Goal: Information Seeking & Learning: Learn about a topic

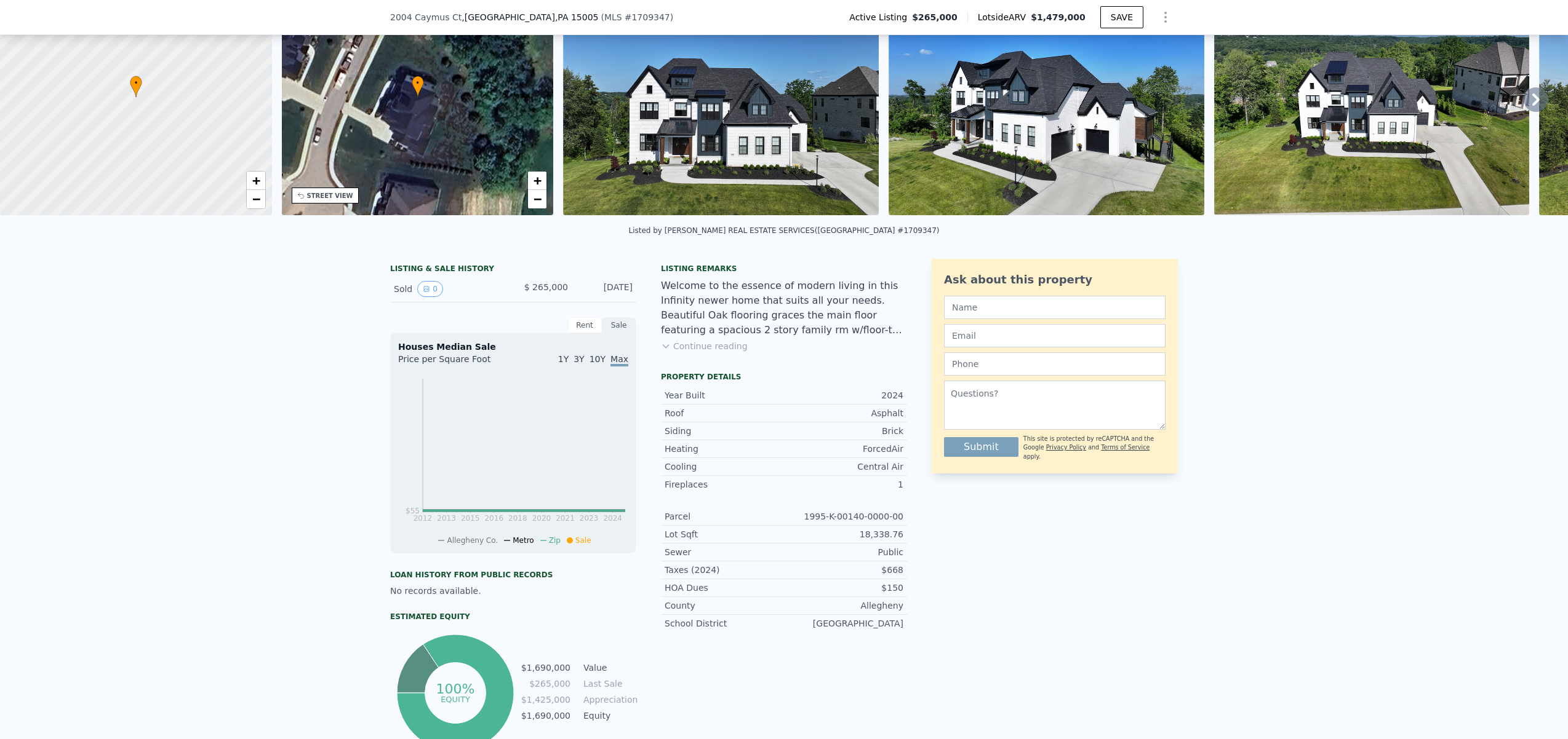
scroll to position [21, 0]
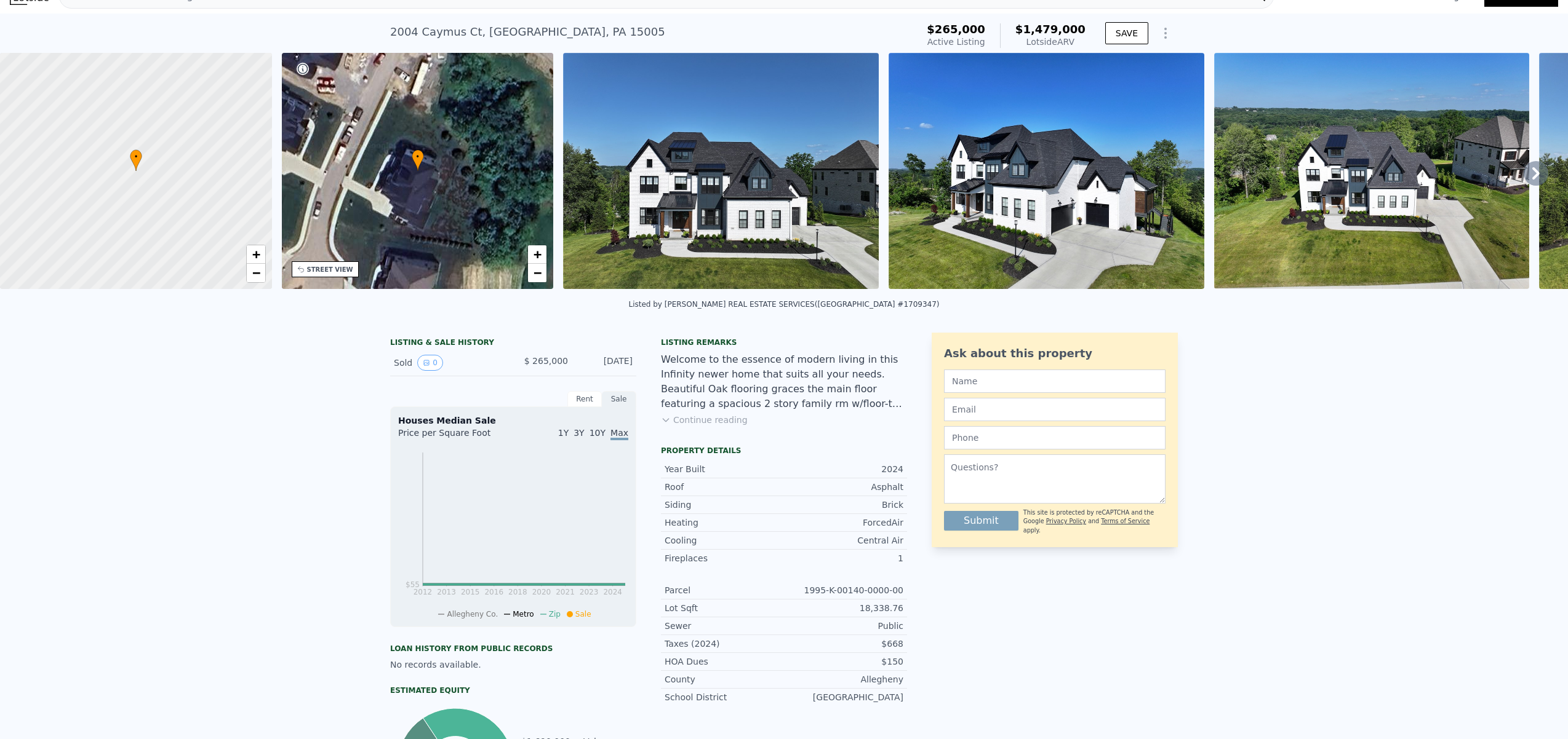
click at [736, 198] on img at bounding box center [721, 171] width 316 height 236
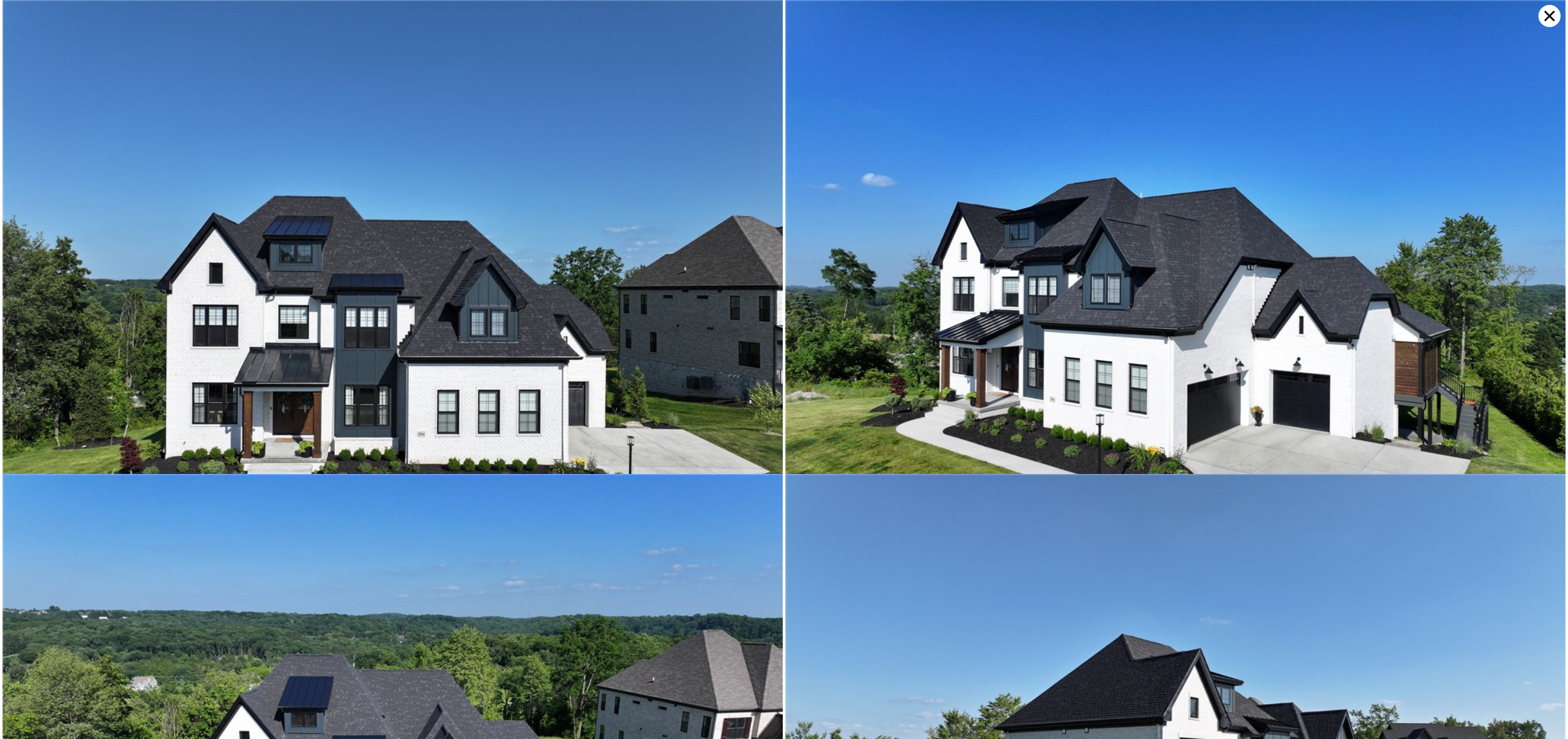
click at [493, 316] on img at bounding box center [392, 292] width 780 height 584
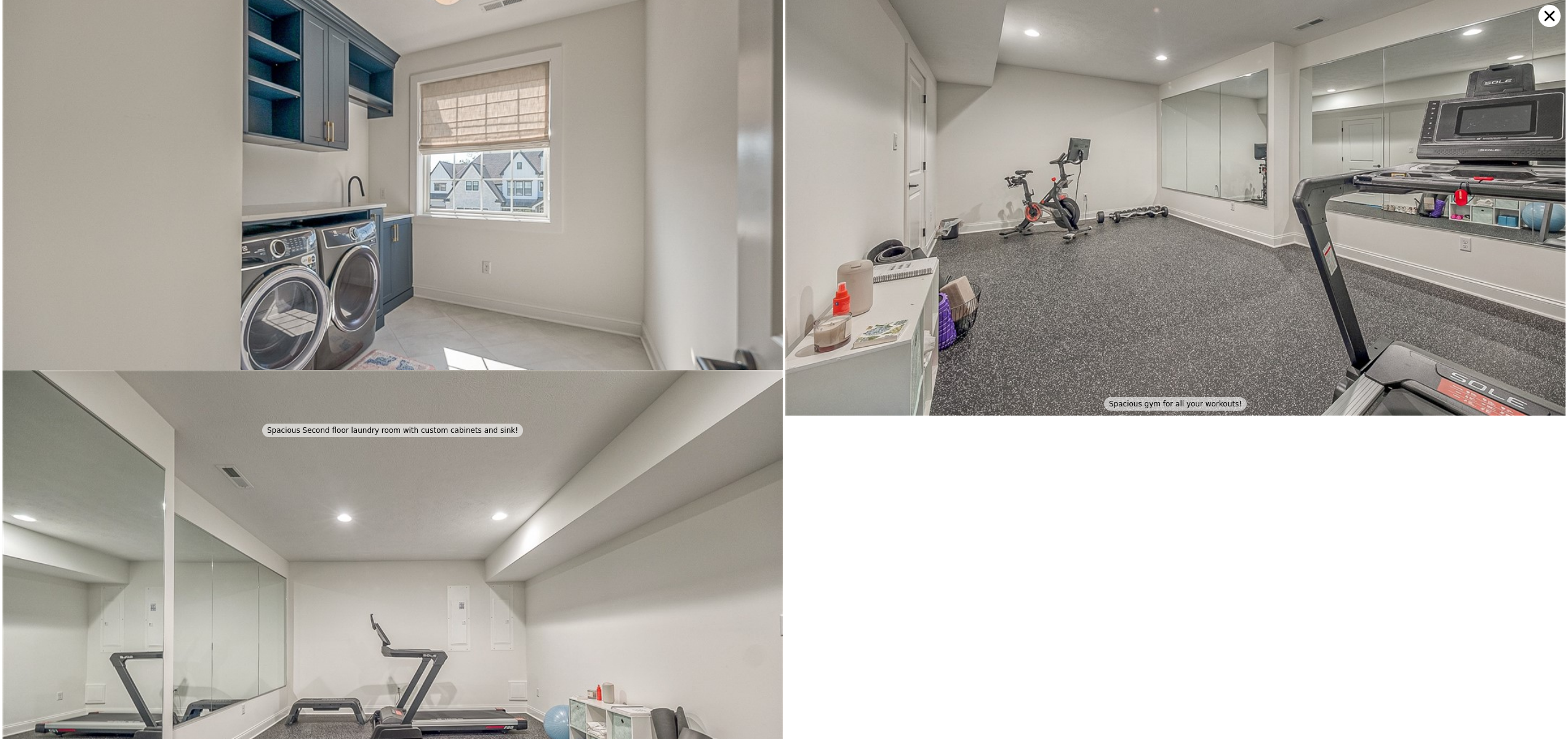
scroll to position [9526, 0]
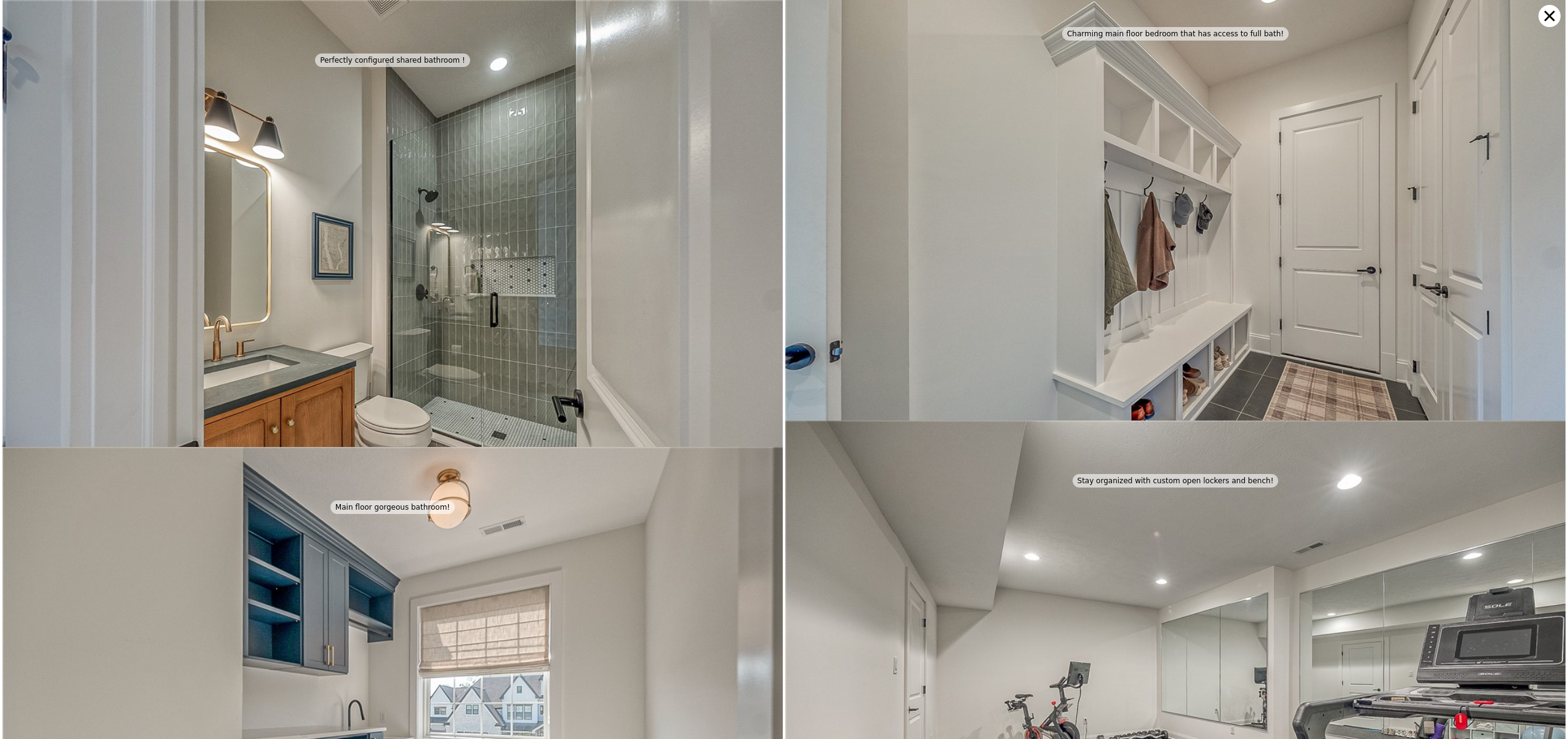
click at [1544, 18] on icon at bounding box center [1549, 16] width 22 height 22
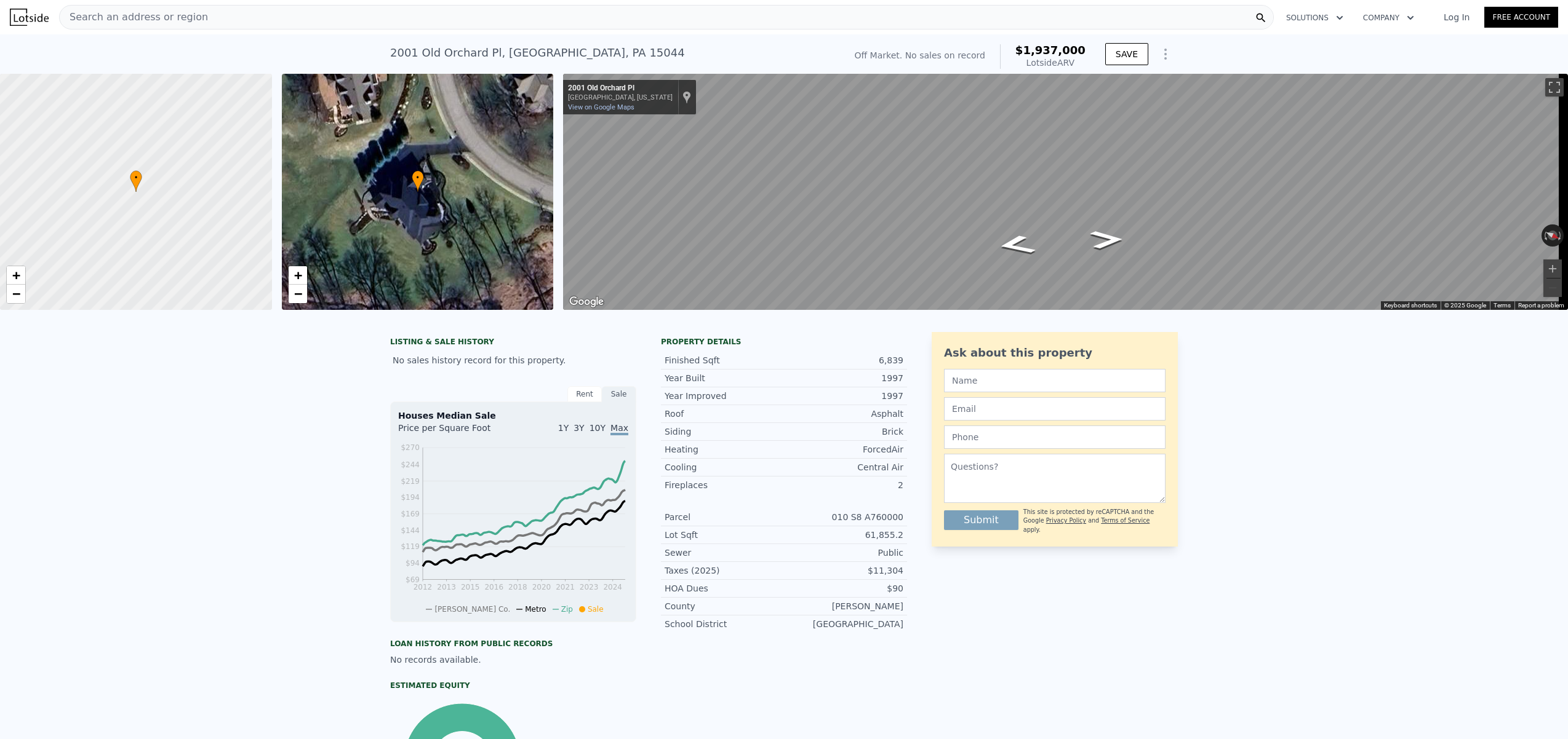
click at [293, 153] on div "• + − • + − ← Move left → Move right ↑ Move up ↓ Move down + Zoom in - Zoom out…" at bounding box center [784, 191] width 1568 height 236
click at [1313, 486] on div "LISTING & SALE HISTORY No sales history record for this property. Rent Sale Ren…" at bounding box center [784, 600] width 1568 height 556
click at [1098, 263] on icon "Go Northwest, Old Orchard Pl" at bounding box center [1107, 255] width 63 height 25
click at [1100, 257] on icon "Go North, Old Orchard Pl" at bounding box center [1103, 263] width 79 height 29
click at [793, 310] on div "• + − • + − ← Move left → Move right ↑ Move up ↓ Move down + Zoom in - Zoom out…" at bounding box center [784, 191] width 1568 height 236
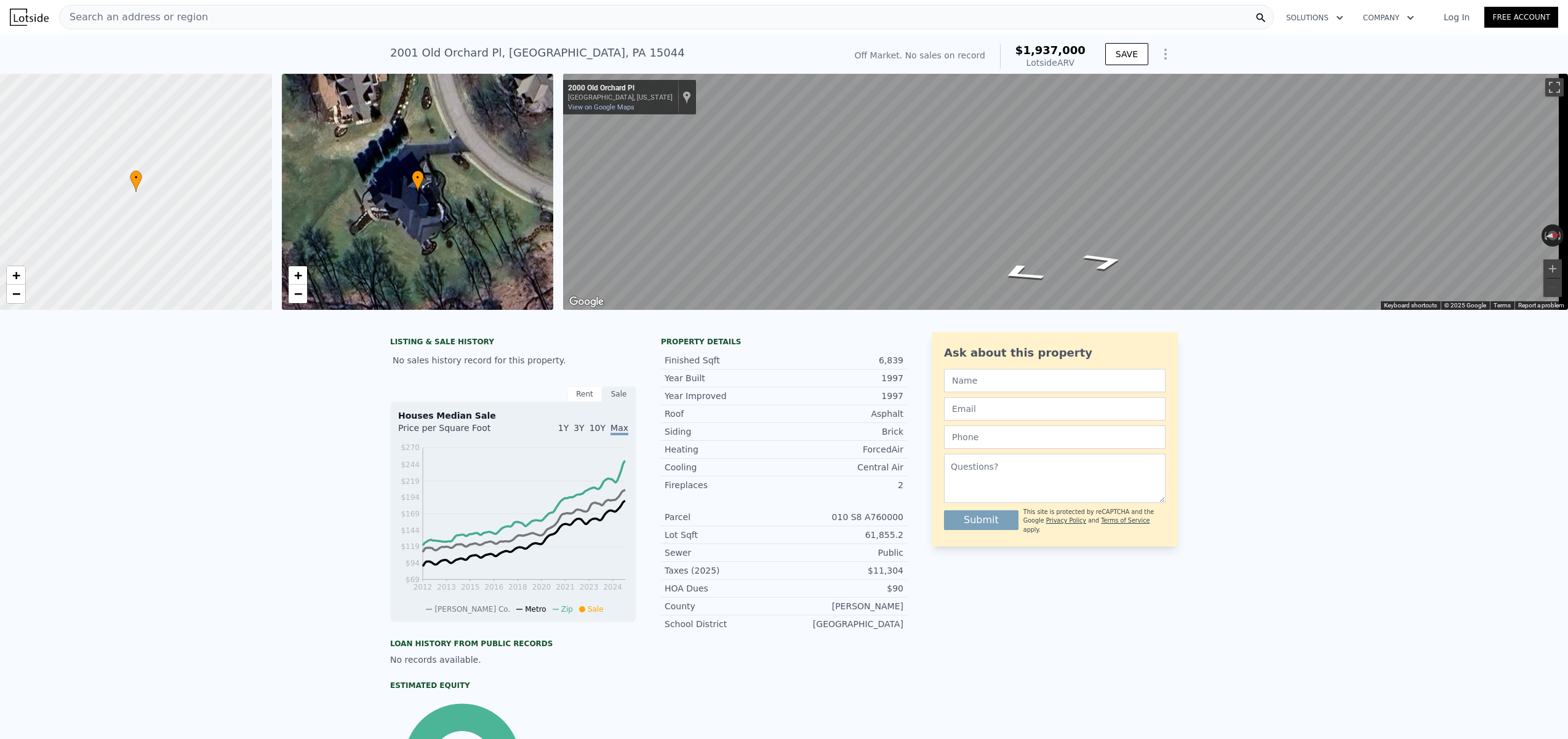
click at [1567, 210] on html "Search an address or region Solutions Company Open main menu Log In Free Accoun…" at bounding box center [784, 370] width 1568 height 739
click at [541, 62] on div "[STREET_ADDRESS] No sales on record (~ARV $1.937m )" at bounding box center [615, 56] width 450 height 34
click at [552, 55] on div "[STREET_ADDRESS]" at bounding box center [537, 53] width 295 height 17
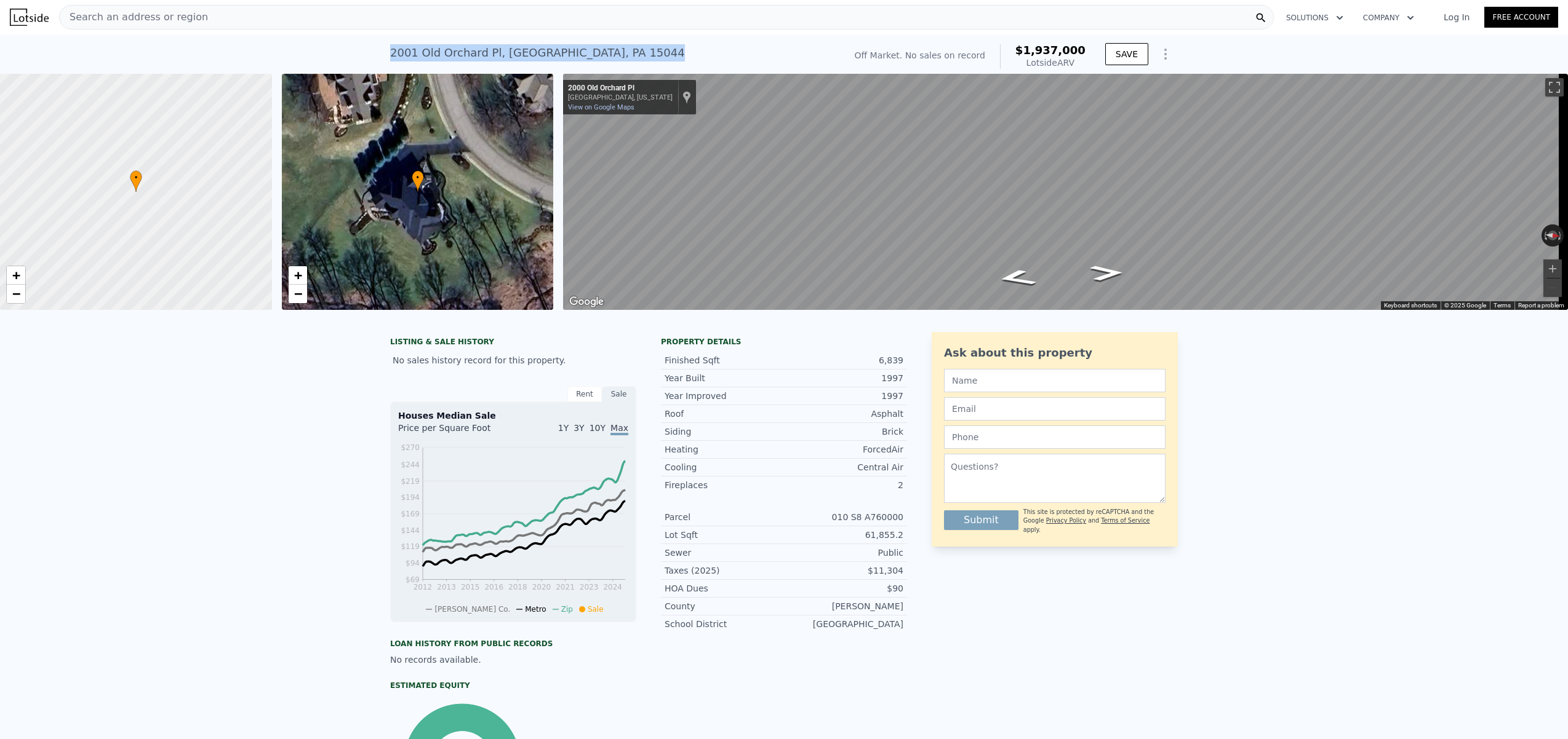
click at [552, 55] on div "[STREET_ADDRESS]" at bounding box center [537, 53] width 295 height 17
copy div "[STREET_ADDRESS] No sales on record (~ARV $1.937m )"
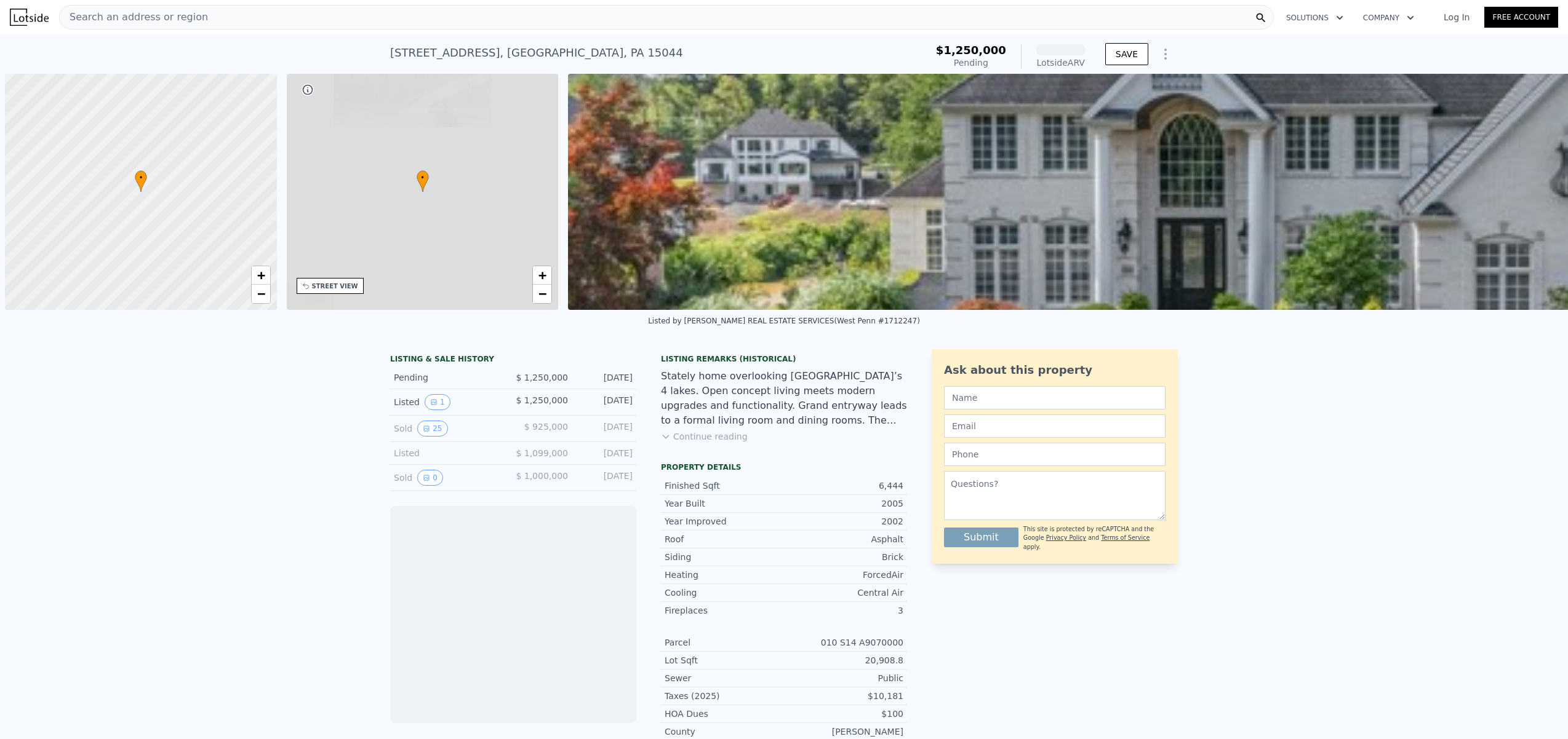
scroll to position [0, 5]
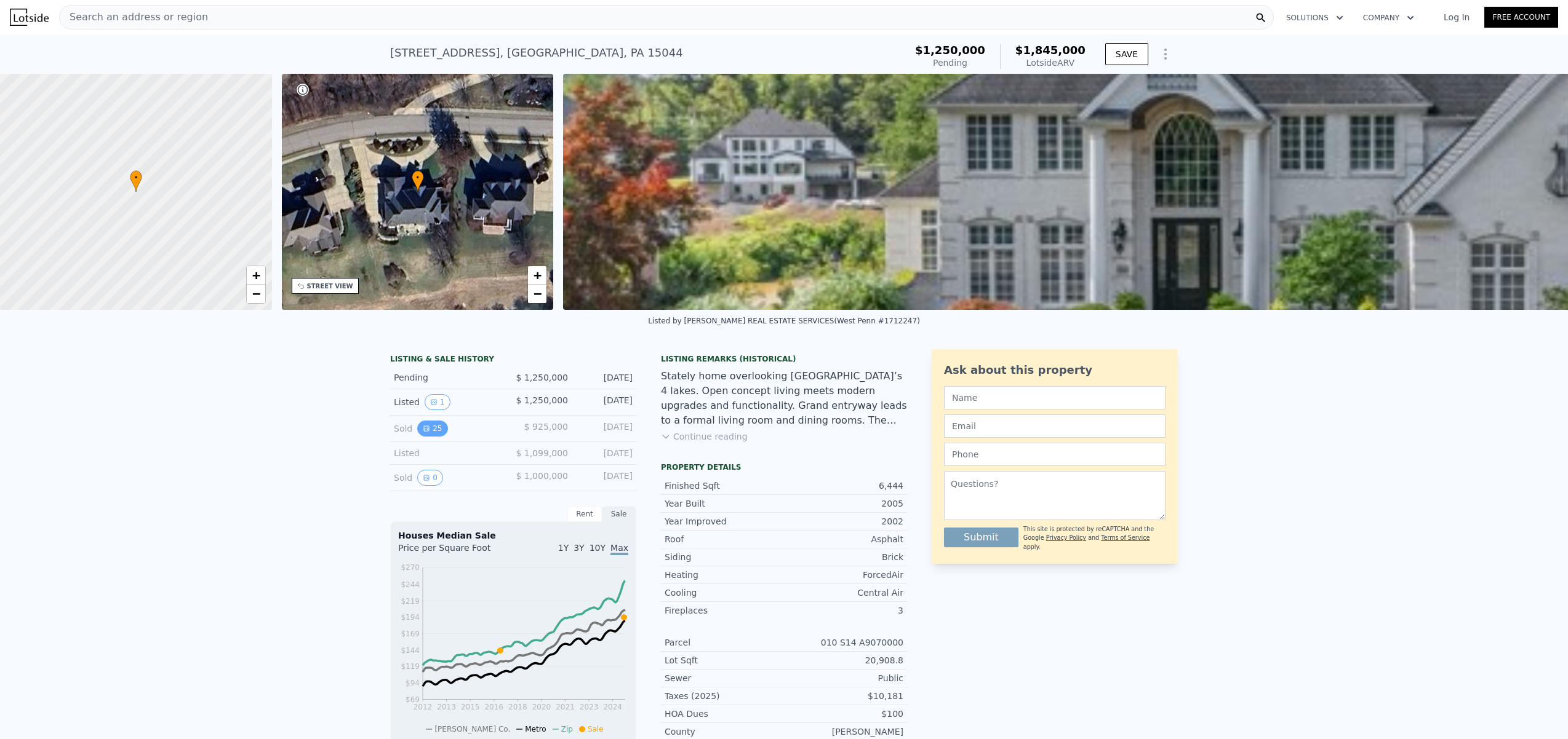
click at [422, 436] on button "25" at bounding box center [431, 428] width 30 height 16
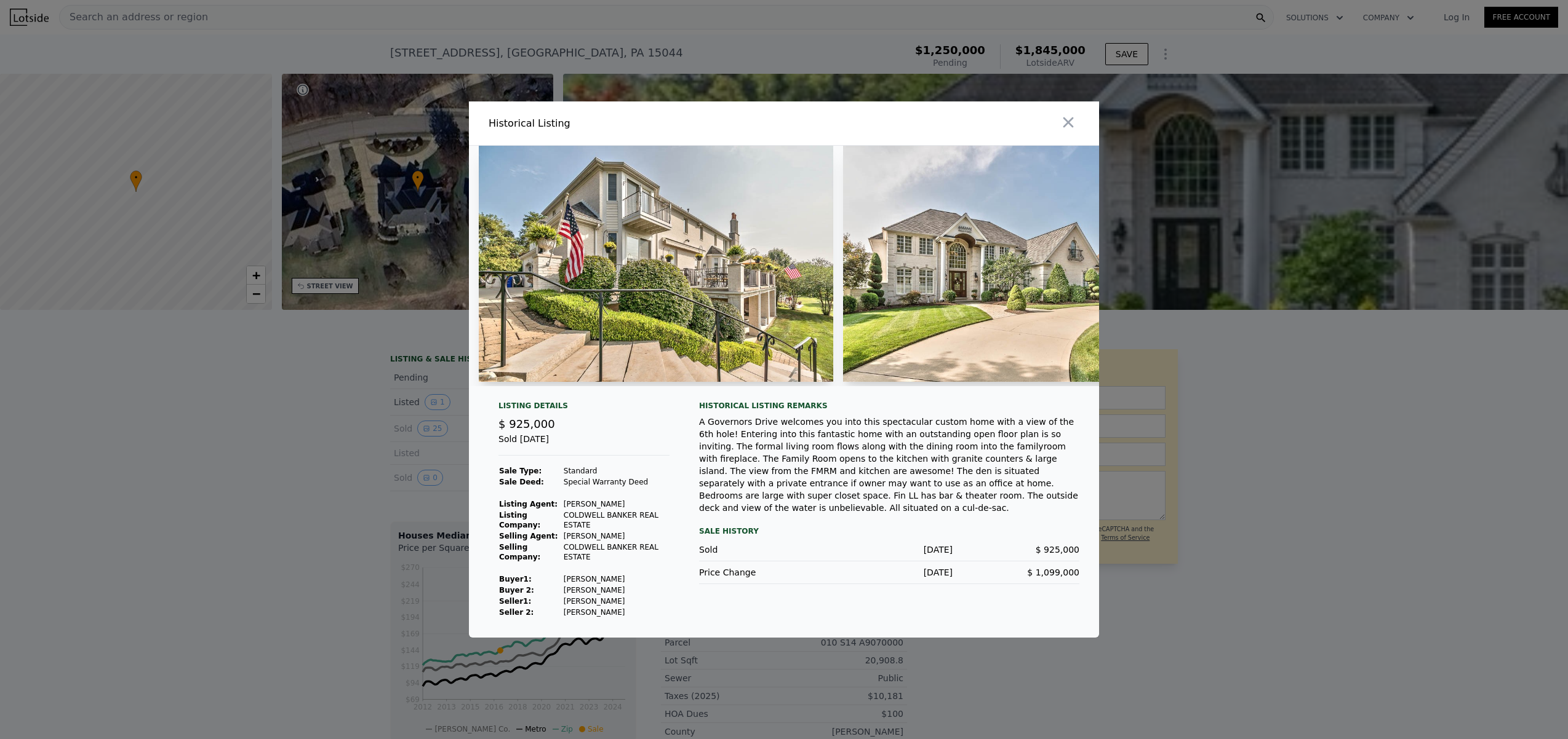
click at [761, 295] on img at bounding box center [656, 263] width 354 height 236
click at [713, 345] on img at bounding box center [656, 263] width 354 height 236
click at [732, 308] on img at bounding box center [656, 263] width 354 height 236
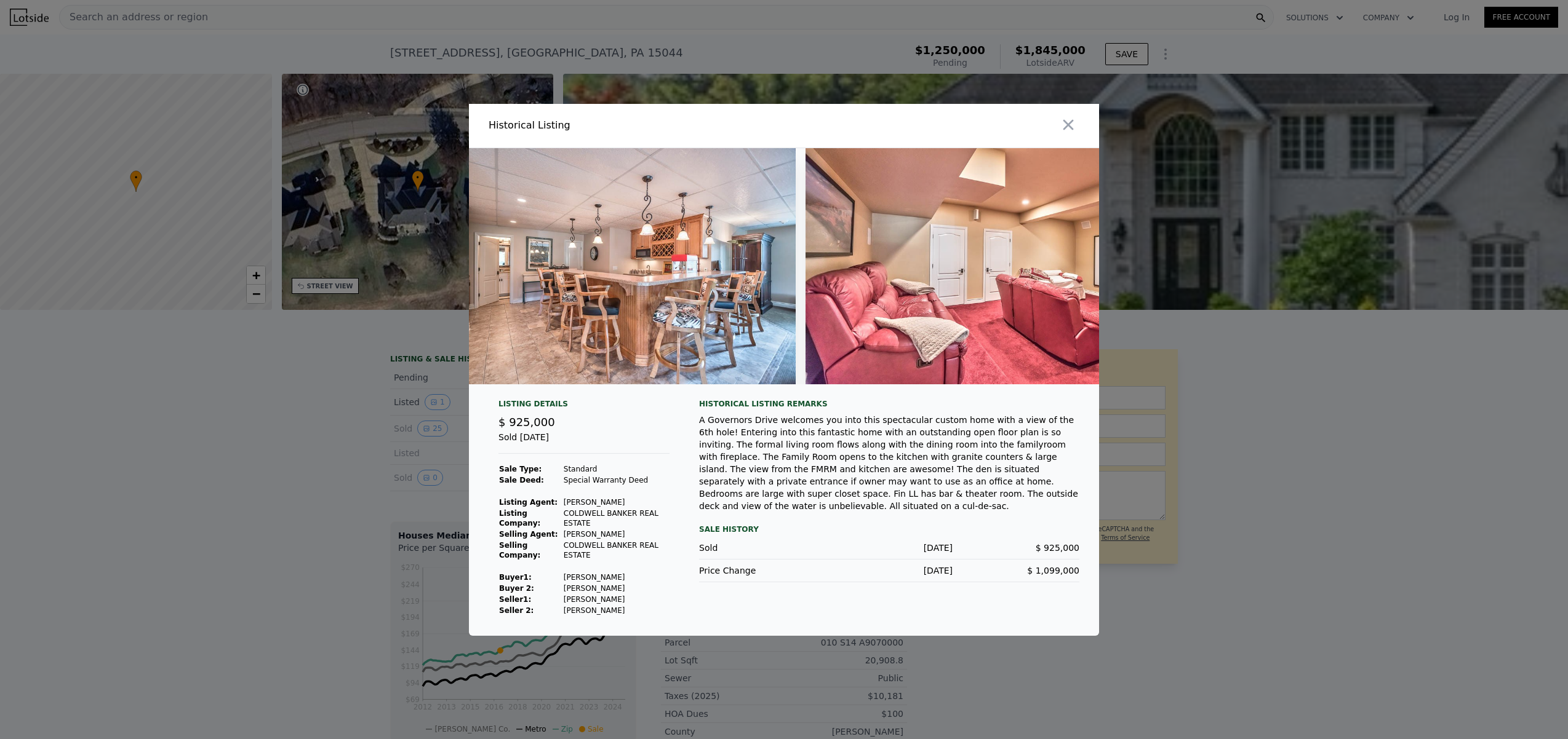
scroll to position [0, 7826]
